Goal: Task Accomplishment & Management: Complete application form

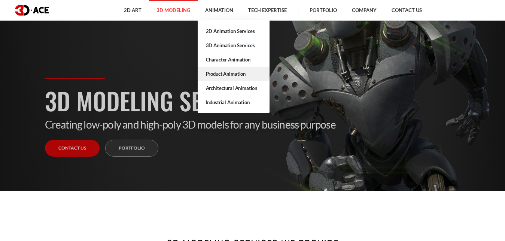
scroll to position [38, 0]
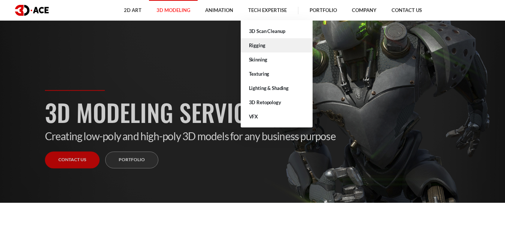
click at [260, 47] on link "Rigging" at bounding box center [277, 45] width 72 height 14
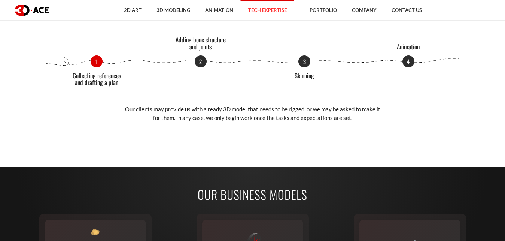
scroll to position [1031, 0]
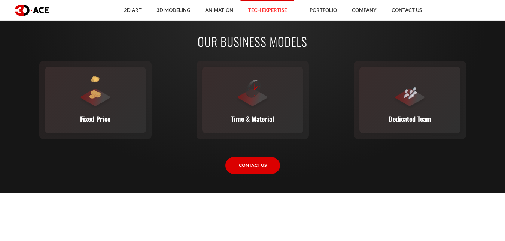
click at [338, 189] on div "Our Business Models Fixed Price You set the budget, we stick to it. The full sc…" at bounding box center [252, 103] width 427 height 178
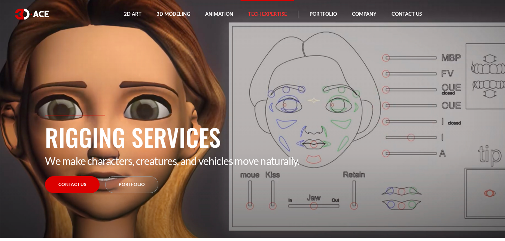
scroll to position [0, 0]
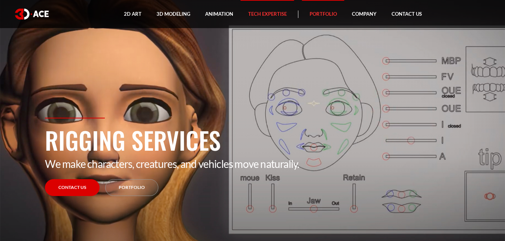
click at [321, 14] on link "Portfolio" at bounding box center [323, 14] width 42 height 28
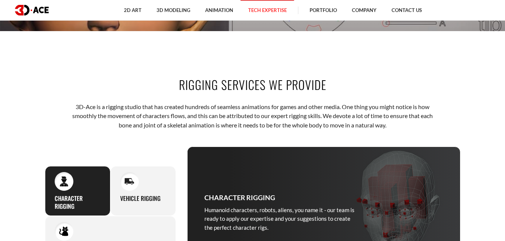
scroll to position [229, 0]
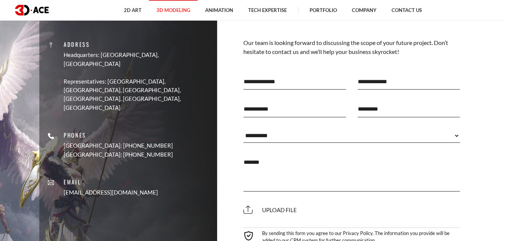
scroll to position [2099, 0]
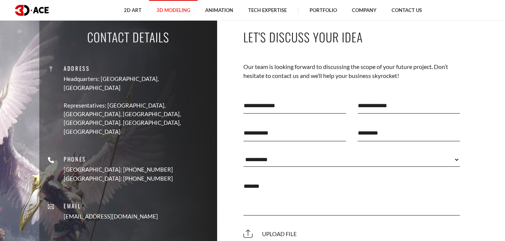
click at [262, 97] on input "text" at bounding box center [294, 105] width 103 height 16
click at [359, 97] on input "text" at bounding box center [408, 105] width 103 height 16
click at [289, 125] on input "text" at bounding box center [294, 133] width 103 height 16
click at [366, 128] on input "email" at bounding box center [408, 133] width 103 height 16
click at [337, 147] on div "**********" at bounding box center [352, 159] width 228 height 25
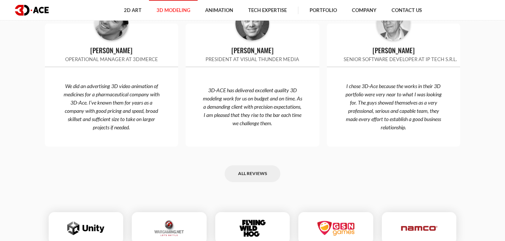
scroll to position [1718, 0]
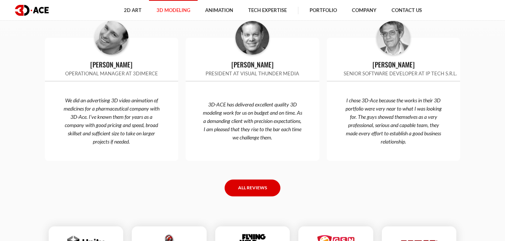
click at [254, 182] on link "All reviews" at bounding box center [253, 187] width 56 height 17
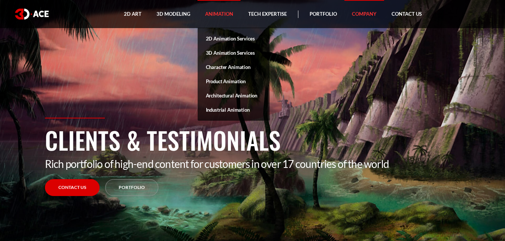
click at [227, 12] on link "Animation" at bounding box center [219, 14] width 43 height 28
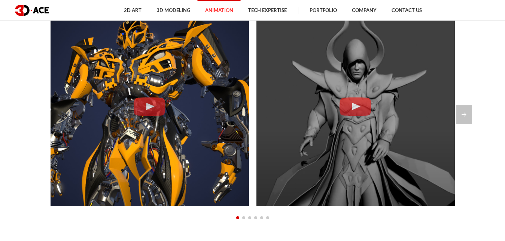
scroll to position [611, 0]
